Goal: Transaction & Acquisition: Purchase product/service

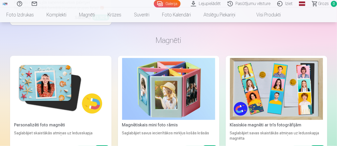
scroll to position [1476, 0]
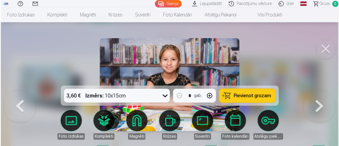
scroll to position [1481, 0]
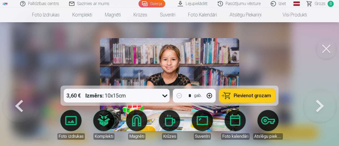
click at [315, 89] on button at bounding box center [320, 89] width 34 height 0
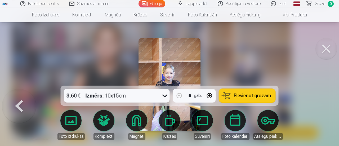
click at [300, 56] on div at bounding box center [169, 73] width 339 height 146
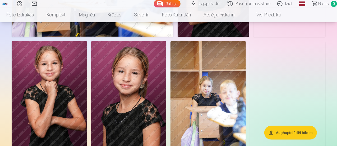
scroll to position [299, 0]
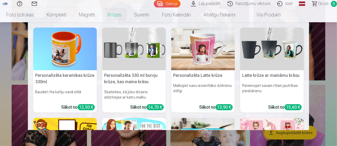
click at [79, 60] on img at bounding box center [65, 49] width 64 height 43
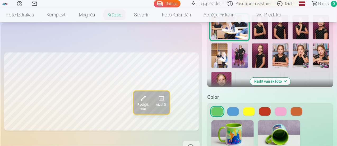
scroll to position [148, 0]
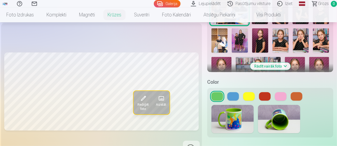
click at [248, 97] on button at bounding box center [249, 96] width 12 height 8
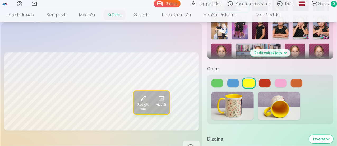
scroll to position [156, 0]
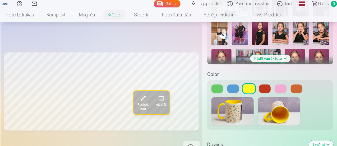
click at [266, 60] on button "Rādīt vairāk foto" at bounding box center [270, 58] width 40 height 7
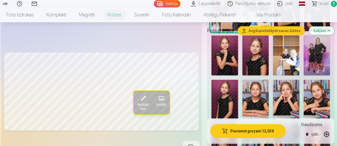
click at [323, 54] on img at bounding box center [317, 55] width 26 height 40
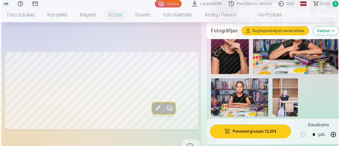
scroll to position [319, 0]
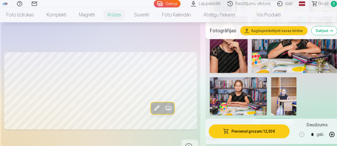
click at [165, 112] on span at bounding box center [169, 108] width 8 height 8
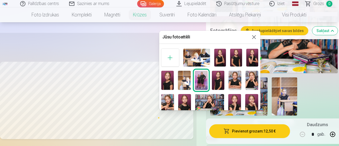
click at [198, 75] on img at bounding box center [201, 80] width 13 height 19
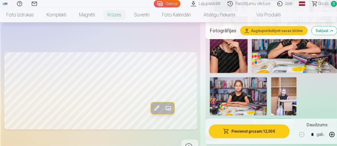
click at [153, 112] on span at bounding box center [157, 108] width 8 height 8
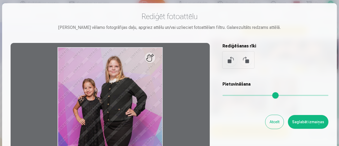
scroll to position [0, 0]
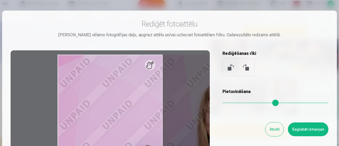
click at [265, 102] on input "range" at bounding box center [275, 102] width 106 height 1
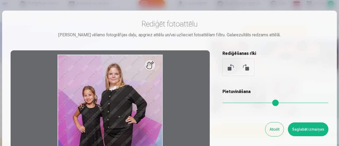
type input "*"
click at [222, 102] on input "range" at bounding box center [275, 102] width 106 height 1
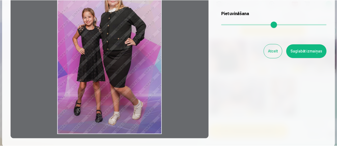
scroll to position [78, 0]
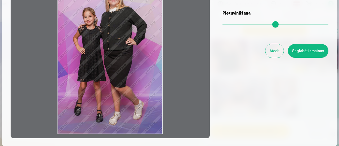
click at [309, 48] on button "Saglabāt izmaiņas" at bounding box center [308, 51] width 40 height 14
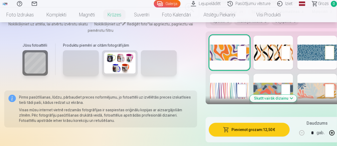
scroll to position [550, 0]
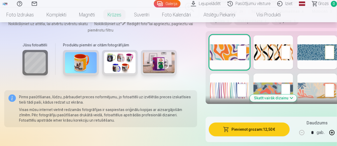
click at [273, 94] on button "Skatīt vairāk dizainu" at bounding box center [273, 97] width 47 height 7
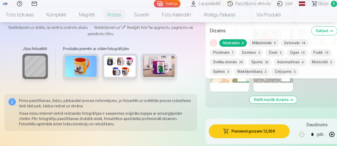
scroll to position [601, 0]
click at [265, 42] on button "Mākslinieki 9" at bounding box center [264, 42] width 30 height 7
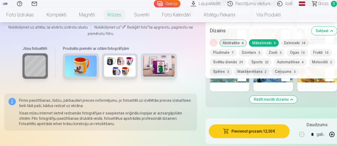
click at [317, 31] on button "Sakļaut" at bounding box center [324, 30] width 25 height 8
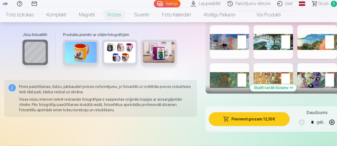
scroll to position [561, 0]
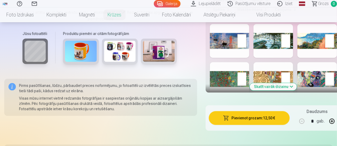
click at [317, 36] on div at bounding box center [318, 41] width 40 height 34
click at [271, 83] on button "Skatīt vairāk dizainu" at bounding box center [273, 86] width 47 height 7
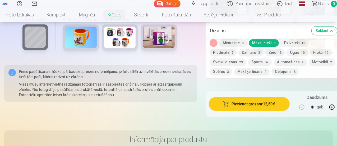
scroll to position [630, 0]
click at [290, 39] on button "Dzīvnieki 18" at bounding box center [295, 42] width 28 height 7
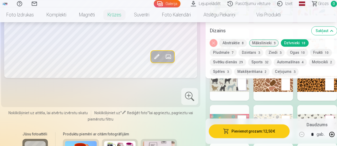
click at [213, 43] on button "Noņemiet dizainu" at bounding box center [213, 42] width 7 height 7
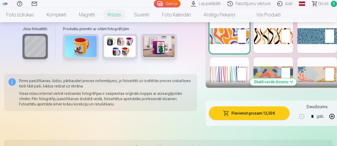
scroll to position [567, 0]
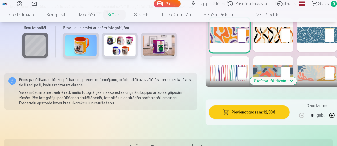
click at [271, 77] on button "Skatīt vairāk dizainu" at bounding box center [273, 80] width 47 height 7
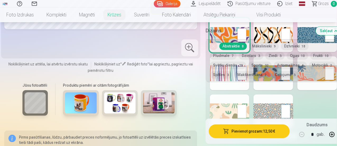
click at [274, 54] on button "Ziedi 3" at bounding box center [275, 55] width 19 height 7
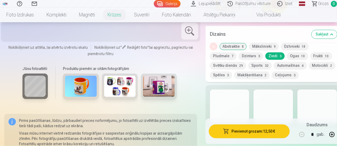
scroll to position [492, 0]
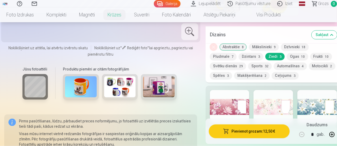
click at [320, 31] on button "Sakļaut" at bounding box center [324, 35] width 25 height 8
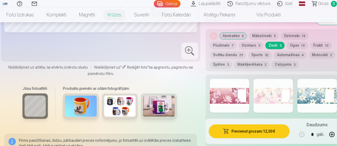
scroll to position [507, 0]
click at [272, 88] on div at bounding box center [274, 95] width 40 height 34
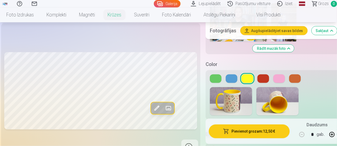
scroll to position [393, 0]
click at [282, 74] on button at bounding box center [280, 78] width 12 height 8
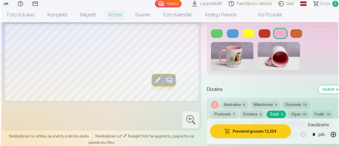
scroll to position [438, 0]
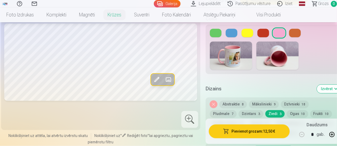
click at [242, 133] on button "Pievienot grozam : 12,50 €" at bounding box center [249, 131] width 81 height 14
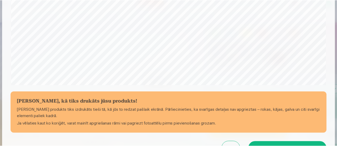
scroll to position [231, 0]
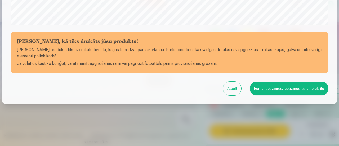
click at [288, 85] on button "Esmu iepazinies/iepazinusies un piekrītu" at bounding box center [288, 88] width 79 height 14
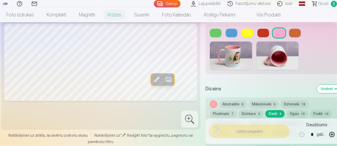
scroll to position [230, 0]
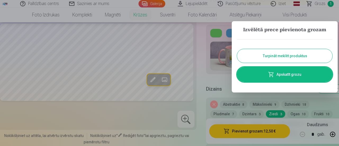
click at [286, 54] on button "Turpināt meklēt produktus" at bounding box center [284, 56] width 95 height 14
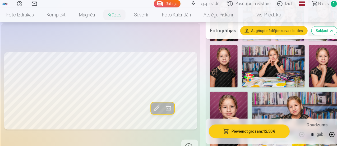
scroll to position [212, 0]
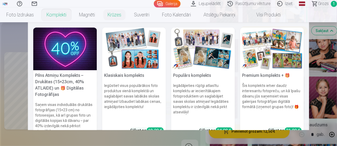
click at [70, 77] on h5 "Pilns Atmiņu Komplekts – Drukātas (15×23cm, 40% ATLAIDE) un 🎁 Digitālas Fotogrā…" at bounding box center [65, 85] width 64 height 30
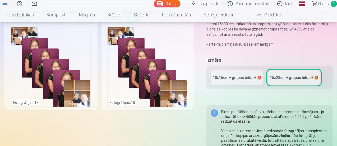
scroll to position [147, 0]
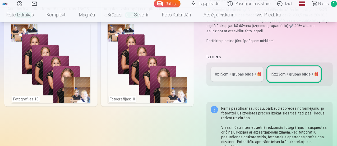
click at [228, 72] on div "10x15сm + grupas bilde + 🎁" at bounding box center [237, 73] width 49 height 5
click at [242, 71] on link "10x15сm + grupas bilde + 🎁" at bounding box center [237, 74] width 53 height 15
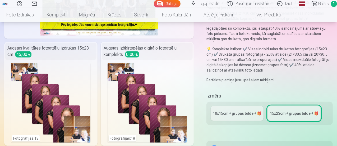
scroll to position [98, 0]
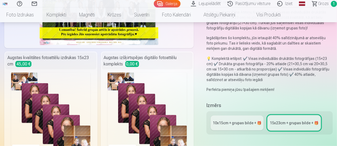
click at [233, 121] on div "10x15сm + grupas bilde + 🎁" at bounding box center [237, 122] width 49 height 5
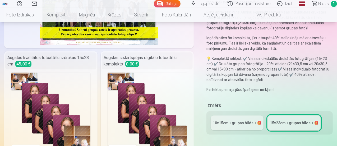
click at [233, 121] on div "10x15сm + grupas bilde + 🎁" at bounding box center [237, 122] width 49 height 5
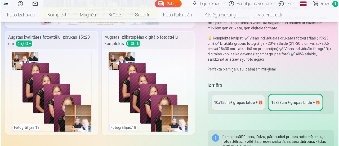
scroll to position [122, 0]
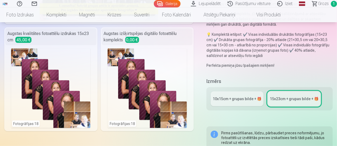
click at [28, 121] on div "Fotogrāfijas : 18" at bounding box center [50, 87] width 79 height 79
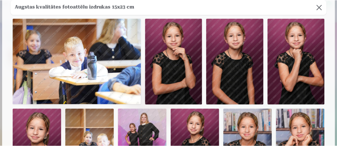
scroll to position [28, 0]
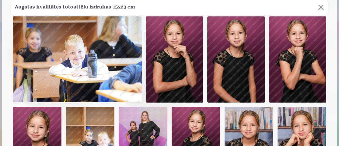
click at [320, 6] on button at bounding box center [320, 7] width 15 height 15
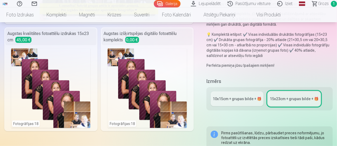
click at [227, 98] on div "10x15сm + grupas bilde + 🎁" at bounding box center [237, 98] width 49 height 5
click at [295, 99] on div "15x23сm + grupas bilde + 🎁" at bounding box center [294, 98] width 49 height 5
click at [247, 97] on div "10x15сm + grupas bilde + 🎁" at bounding box center [237, 98] width 49 height 5
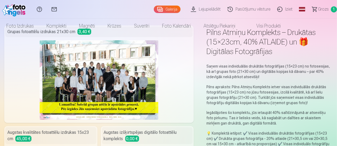
scroll to position [0, 0]
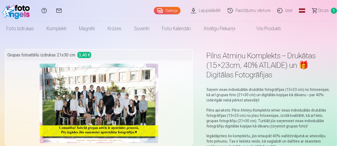
click at [319, 8] on span "Grozs" at bounding box center [323, 10] width 11 height 6
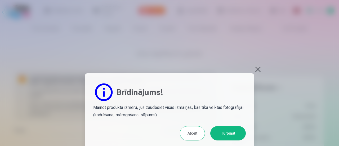
click at [256, 67] on button at bounding box center [257, 69] width 7 height 7
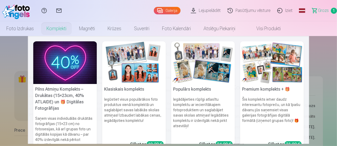
scroll to position [1, 0]
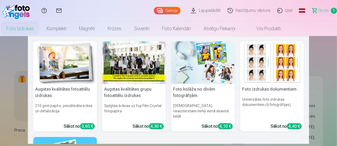
click at [40, 28] on link "Foto izdrukas" at bounding box center [20, 28] width 40 height 15
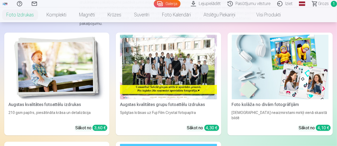
scroll to position [73, 0]
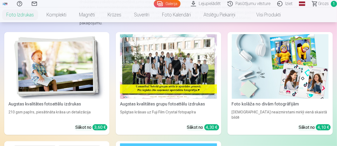
click at [126, 62] on div at bounding box center [168, 66] width 97 height 65
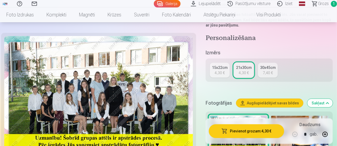
scroll to position [104, 0]
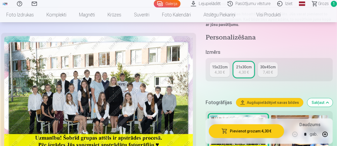
click at [219, 70] on div "4,30 €" at bounding box center [220, 72] width 10 height 5
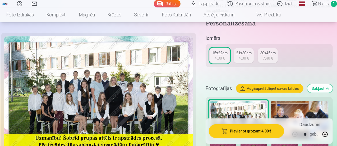
scroll to position [98, 0]
click at [242, 48] on link "21x30cm 4,30 €" at bounding box center [244, 55] width 20 height 15
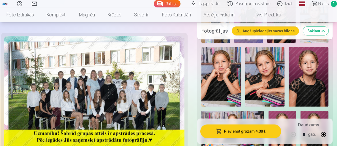
scroll to position [306, 0]
click at [268, 66] on img at bounding box center [265, 77] width 40 height 60
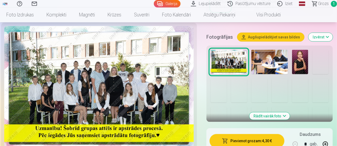
scroll to position [153, 0]
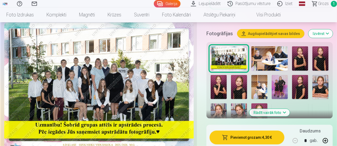
click at [270, 109] on button "Rādīt vairāk foto" at bounding box center [270, 112] width 40 height 7
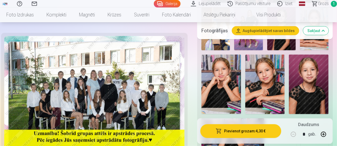
scroll to position [279, 0]
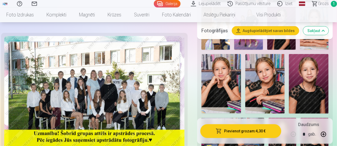
click at [264, 68] on img at bounding box center [265, 84] width 40 height 60
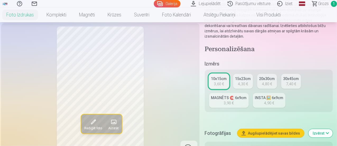
scroll to position [77, 0]
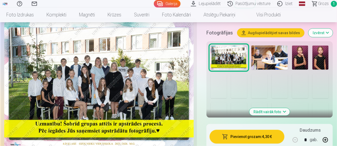
scroll to position [174, 0]
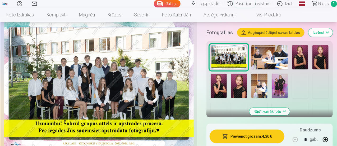
click at [275, 108] on button "Rādīt vairāk foto" at bounding box center [270, 111] width 40 height 7
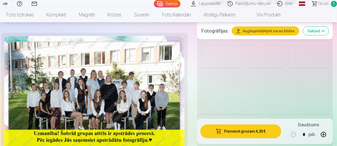
scroll to position [328, 0]
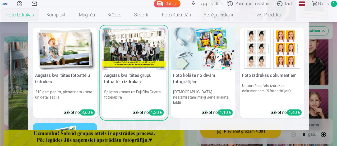
click at [40, 15] on link "Foto izdrukas" at bounding box center [20, 14] width 40 height 15
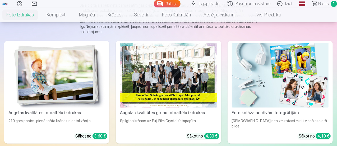
scroll to position [63, 0]
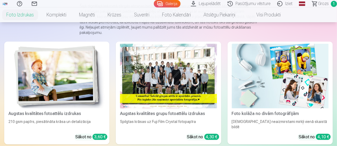
click at [53, 90] on img at bounding box center [56, 76] width 97 height 65
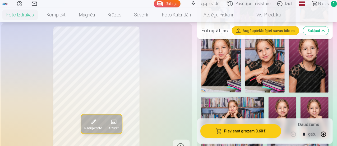
scroll to position [324, 0]
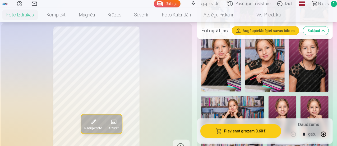
click at [274, 74] on img at bounding box center [265, 62] width 40 height 60
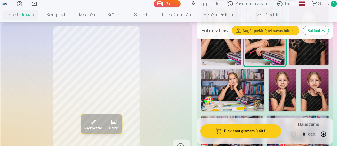
scroll to position [352, 0]
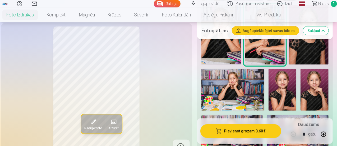
click at [229, 87] on img at bounding box center [233, 90] width 63 height 42
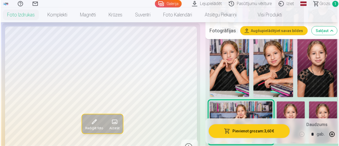
scroll to position [318, 0]
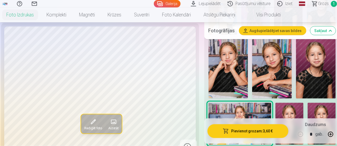
click at [245, 133] on button "Pievienot grozam : 3,60 €" at bounding box center [248, 131] width 81 height 14
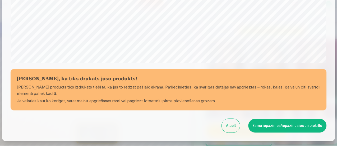
scroll to position [231, 0]
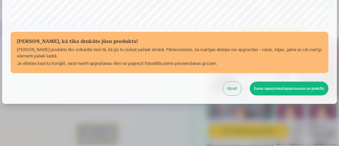
click at [273, 85] on button "Esmu iepazinies/iepazinusies un piekrītu" at bounding box center [288, 88] width 79 height 14
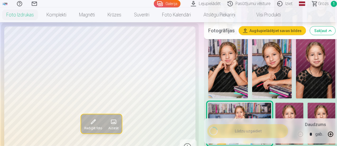
scroll to position [230, 0]
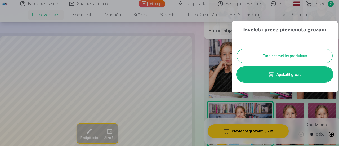
click at [282, 57] on button "Turpināt meklēt produktus" at bounding box center [284, 56] width 95 height 14
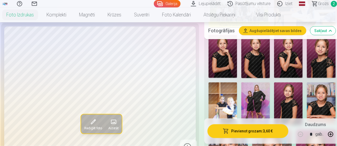
scroll to position [224, 0]
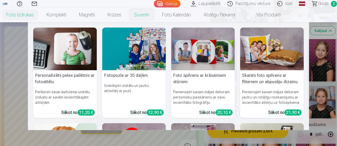
click at [156, 12] on link "Suvenīri" at bounding box center [142, 14] width 28 height 15
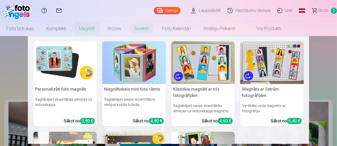
click at [130, 71] on img at bounding box center [134, 62] width 64 height 43
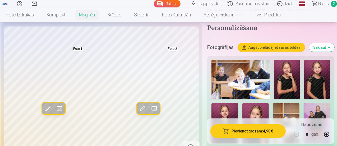
scroll to position [114, 0]
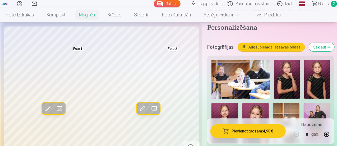
click at [288, 80] on img at bounding box center [287, 79] width 26 height 39
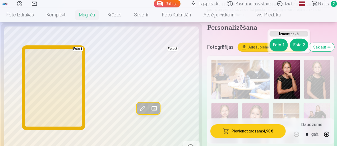
click at [277, 46] on button "Foto 1" at bounding box center [279, 45] width 18 height 13
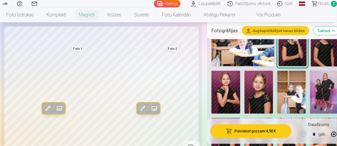
scroll to position [148, 0]
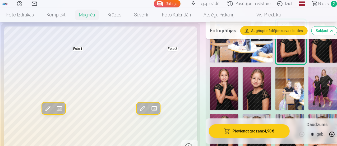
click at [216, 93] on img at bounding box center [224, 88] width 29 height 43
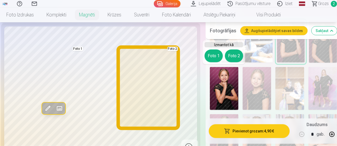
click at [231, 60] on button "Foto 2" at bounding box center [234, 55] width 18 height 13
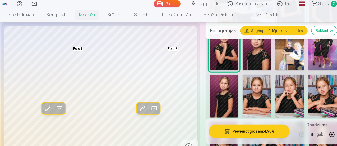
scroll to position [188, 0]
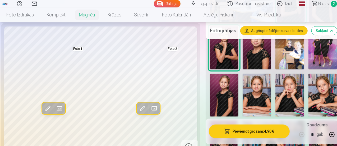
click at [227, 95] on img at bounding box center [224, 95] width 29 height 43
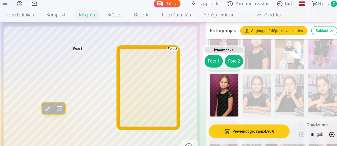
click at [234, 58] on button "Foto 2" at bounding box center [234, 61] width 18 height 13
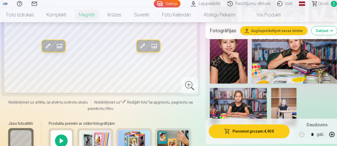
scroll to position [330, 0]
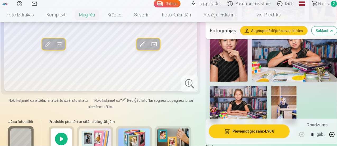
click at [234, 93] on img at bounding box center [238, 105] width 57 height 38
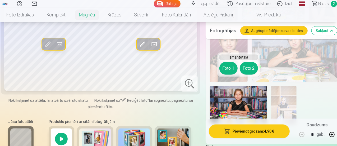
click at [220, 62] on div "Foto 1 Foto 2" at bounding box center [239, 68] width 39 height 13
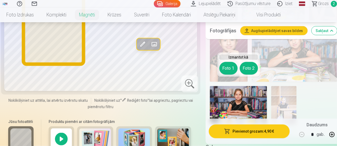
click at [223, 65] on button "Foto 1" at bounding box center [229, 68] width 18 height 13
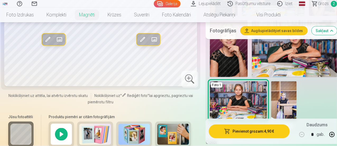
scroll to position [396, 0]
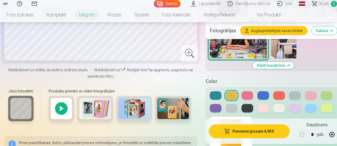
click at [85, 101] on img at bounding box center [95, 108] width 32 height 21
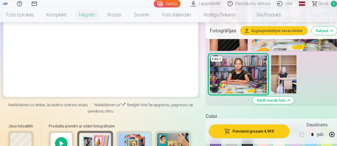
scroll to position [361, 0]
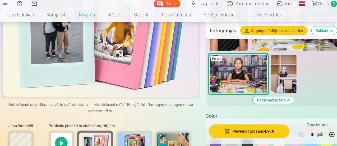
click at [129, 138] on img at bounding box center [135, 143] width 32 height 21
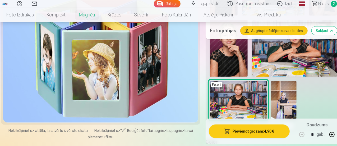
scroll to position [415, 0]
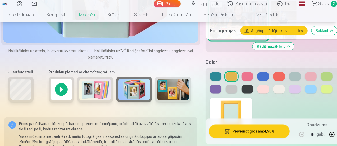
click at [168, 81] on img at bounding box center [173, 89] width 32 height 21
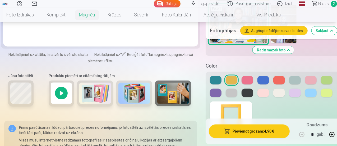
scroll to position [411, 0]
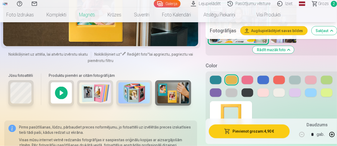
click at [308, 88] on button at bounding box center [311, 92] width 12 height 8
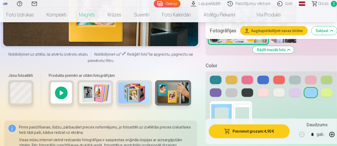
click at [279, 76] on button at bounding box center [280, 80] width 12 height 8
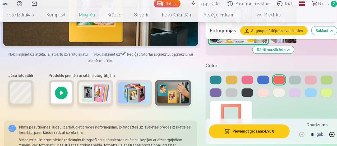
click at [311, 76] on button at bounding box center [311, 80] width 12 height 8
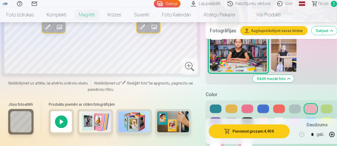
scroll to position [406, 0]
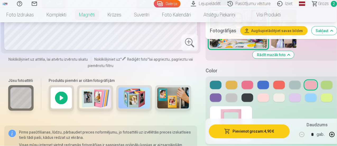
click at [327, 93] on button at bounding box center [327, 97] width 12 height 8
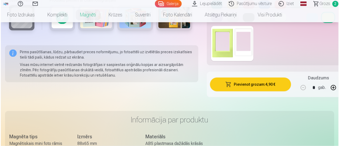
scroll to position [487, 0]
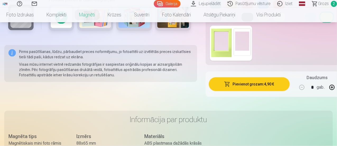
click at [257, 77] on button "Pievienot grozam : 4,90 €" at bounding box center [249, 84] width 81 height 14
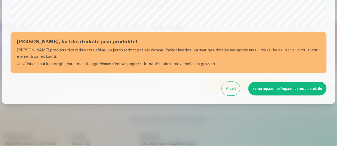
scroll to position [231, 0]
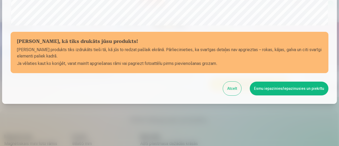
click at [276, 87] on button "Esmu iepazinies/iepazinusies un piekrītu" at bounding box center [288, 88] width 79 height 14
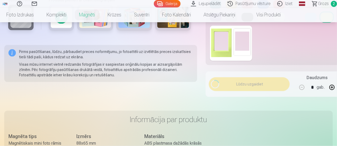
scroll to position [230, 0]
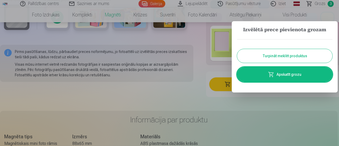
click at [287, 73] on link "Apskatīt grozu" at bounding box center [284, 74] width 95 height 15
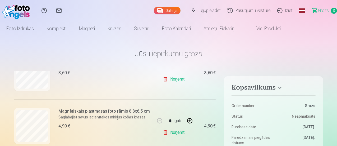
scroll to position [152, 0]
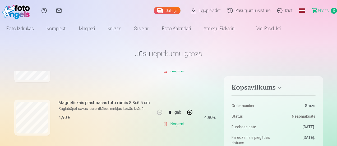
click at [154, 10] on link "Galerija" at bounding box center [167, 10] width 27 height 7
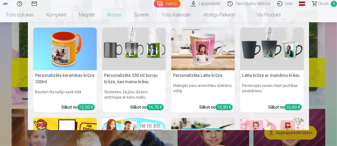
scroll to position [164, 0]
